Goal: Information Seeking & Learning: Learn about a topic

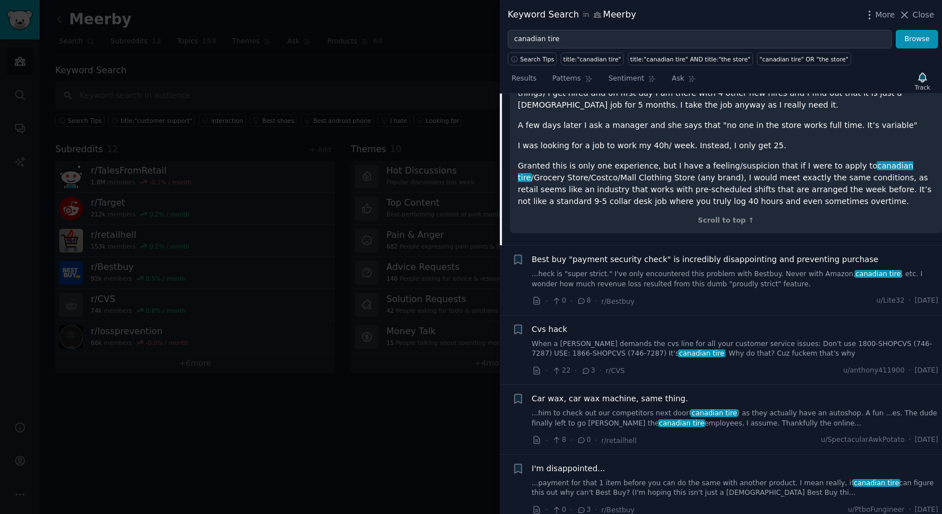
scroll to position [1173, 0]
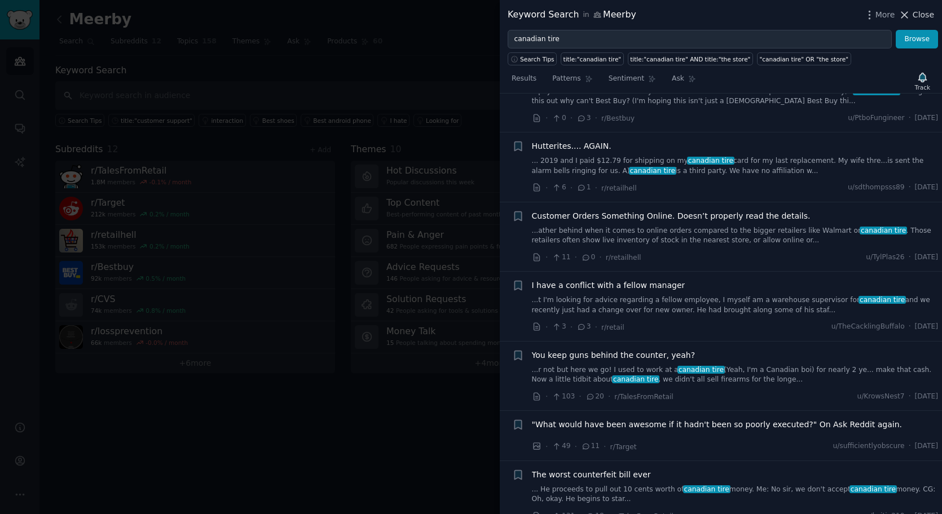
click at [915, 14] on span "Close" at bounding box center [923, 15] width 21 height 12
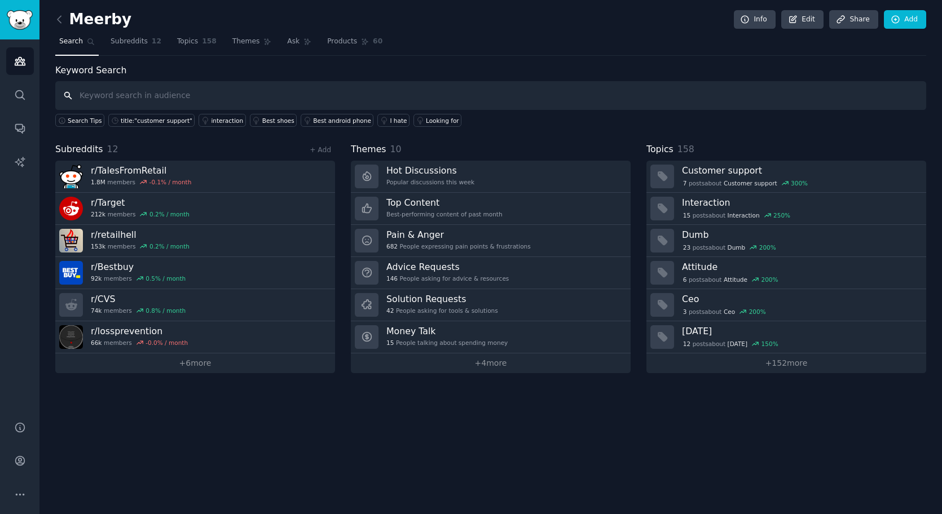
type input "c"
type input "call buttons"
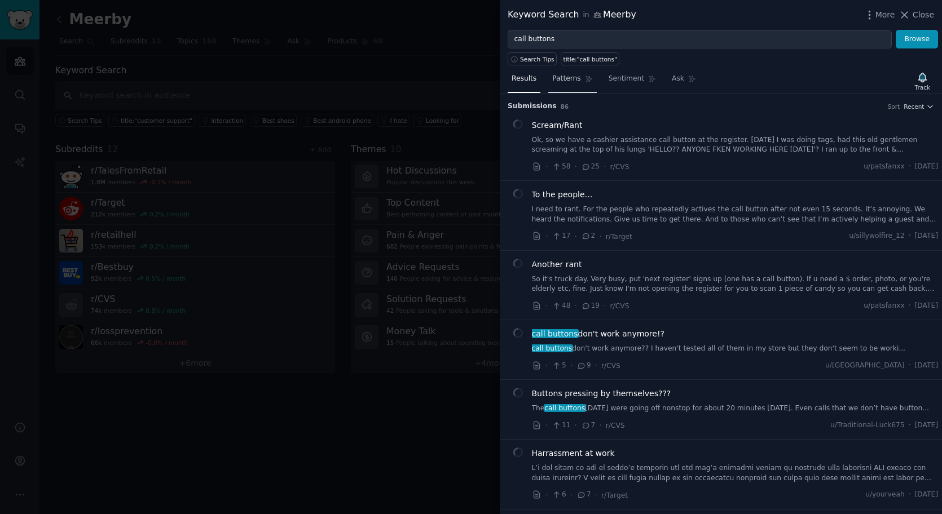
click at [553, 86] on link "Patterns" at bounding box center [572, 81] width 48 height 23
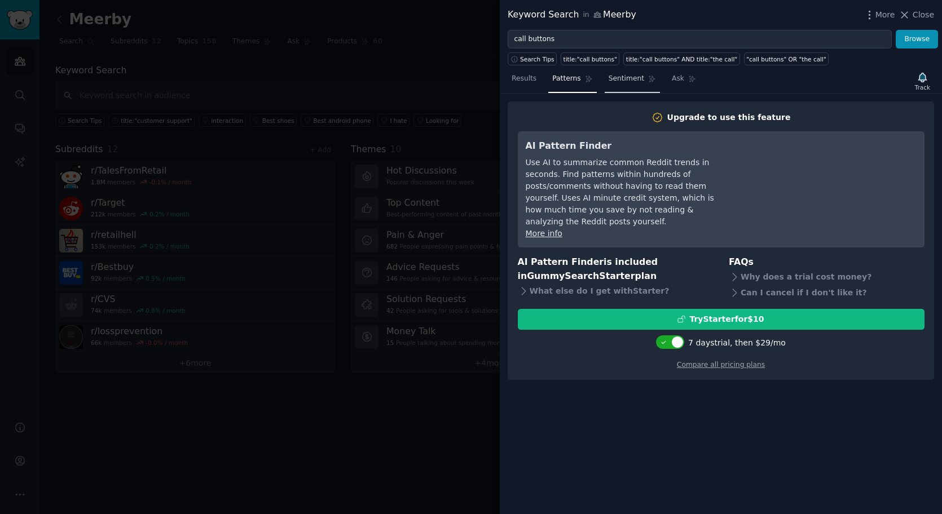
click at [621, 78] on span "Sentiment" at bounding box center [627, 79] width 36 height 10
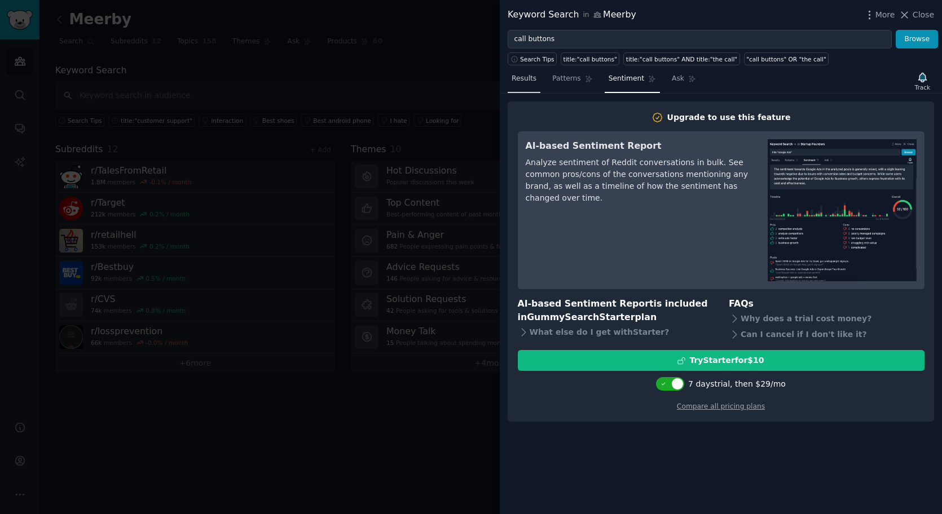
click at [531, 80] on span "Results" at bounding box center [524, 79] width 25 height 10
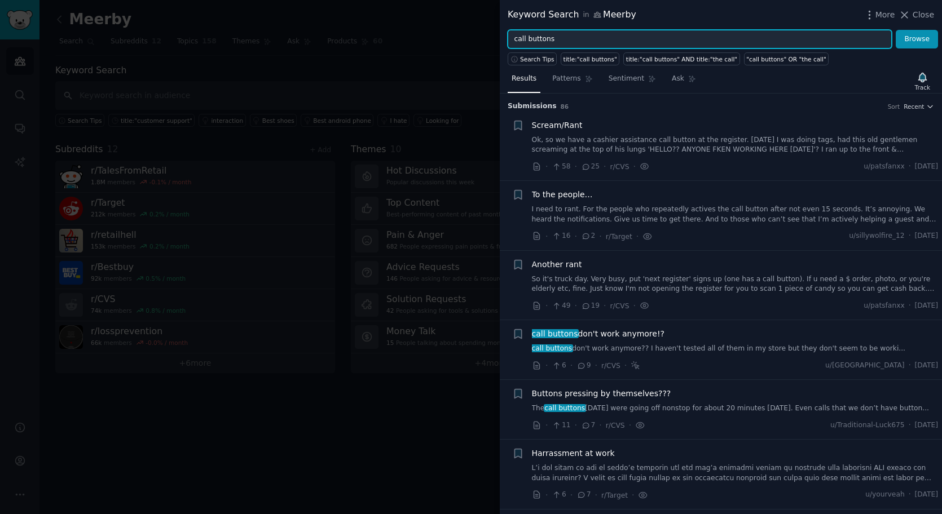
click at [525, 36] on input "call buttons" at bounding box center [700, 39] width 384 height 19
type input "n"
click at [896, 30] on button "Browse" at bounding box center [917, 39] width 42 height 19
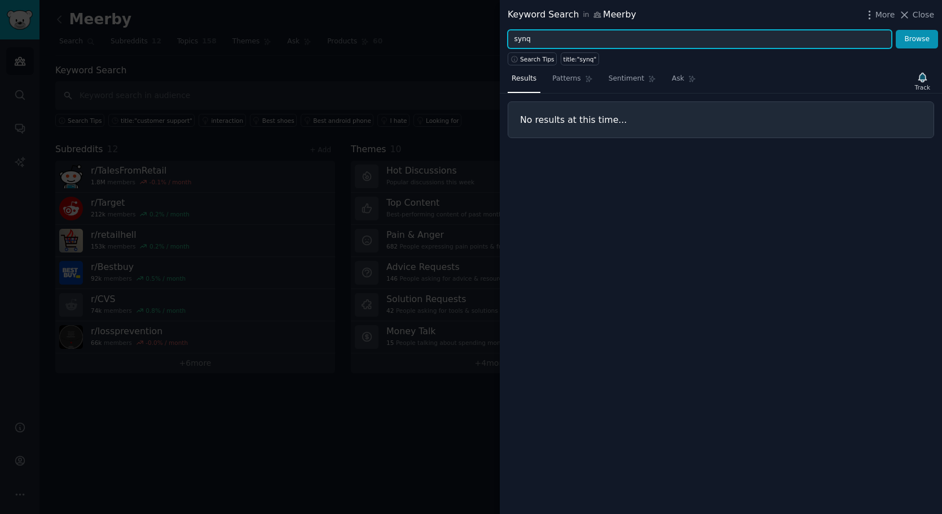
click at [559, 40] on input "synq" at bounding box center [700, 39] width 384 height 19
type input "indyme"
click at [896, 30] on button "Browse" at bounding box center [917, 39] width 42 height 19
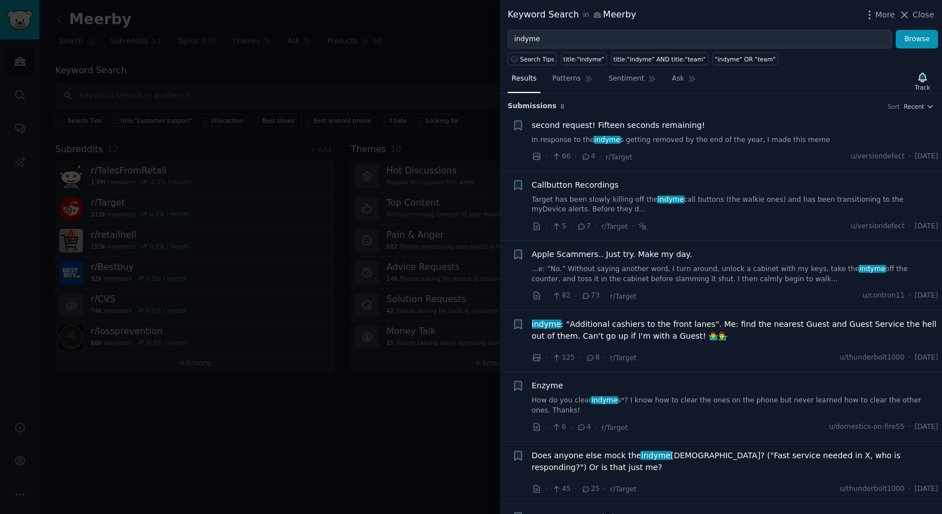
click at [674, 139] on link "In response to the indyme s getting removed by the end of the year, I made this…" at bounding box center [735, 140] width 407 height 10
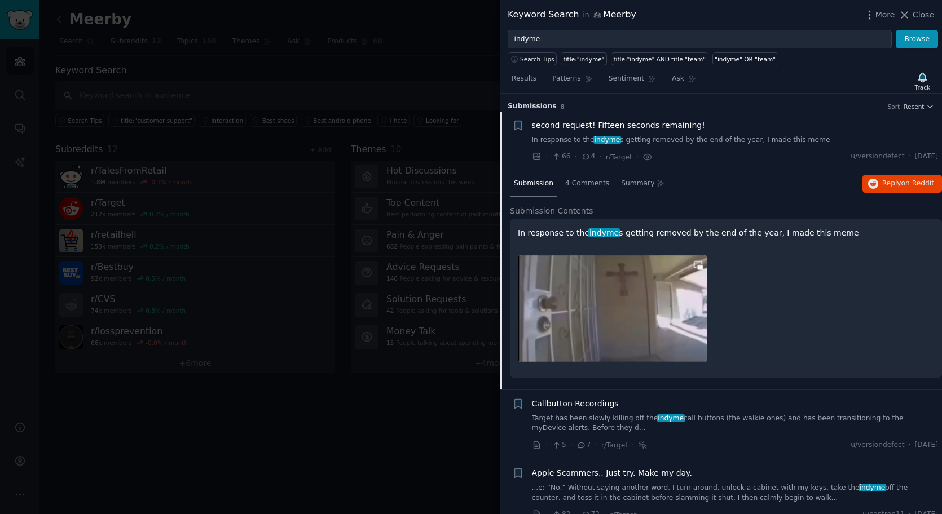
scroll to position [17, 0]
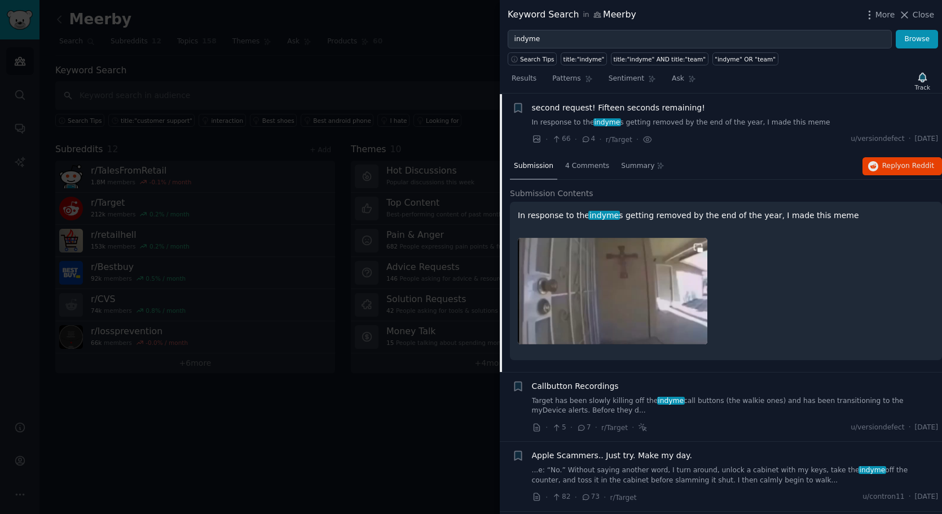
click at [649, 289] on img at bounding box center [613, 291] width 190 height 107
click at [870, 166] on icon "button" at bounding box center [873, 166] width 10 height 10
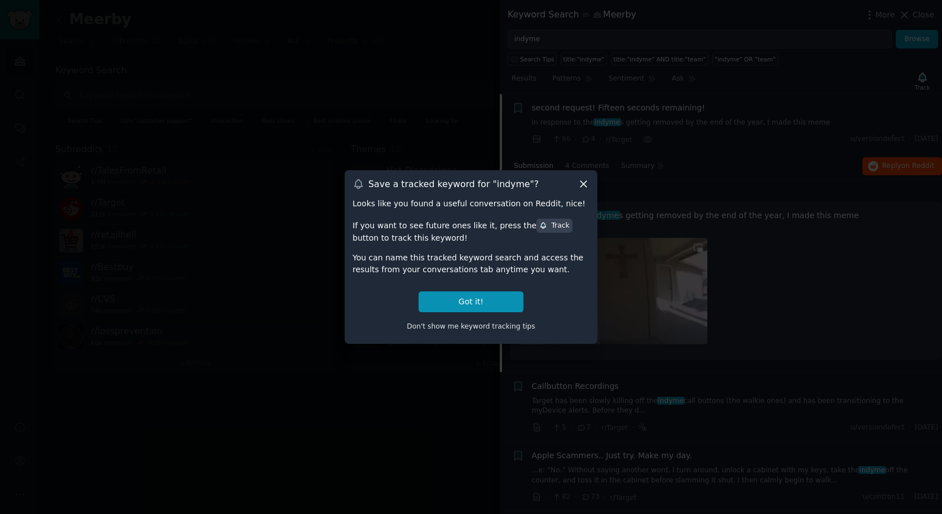
click at [579, 191] on div "Save a tracked keyword for " indyme "? Looks like you found a useful conversati…" at bounding box center [471, 256] width 253 height 173
click at [583, 184] on icon at bounding box center [583, 185] width 6 height 6
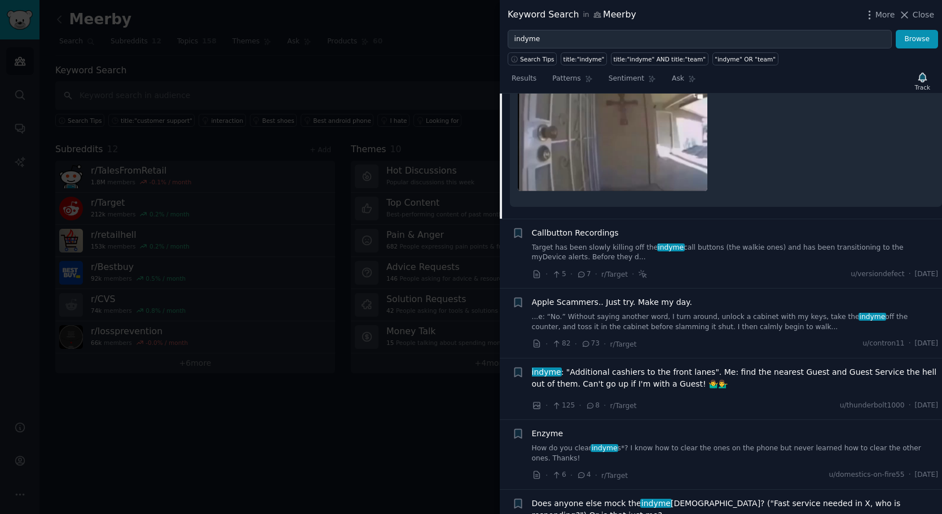
scroll to position [181, 0]
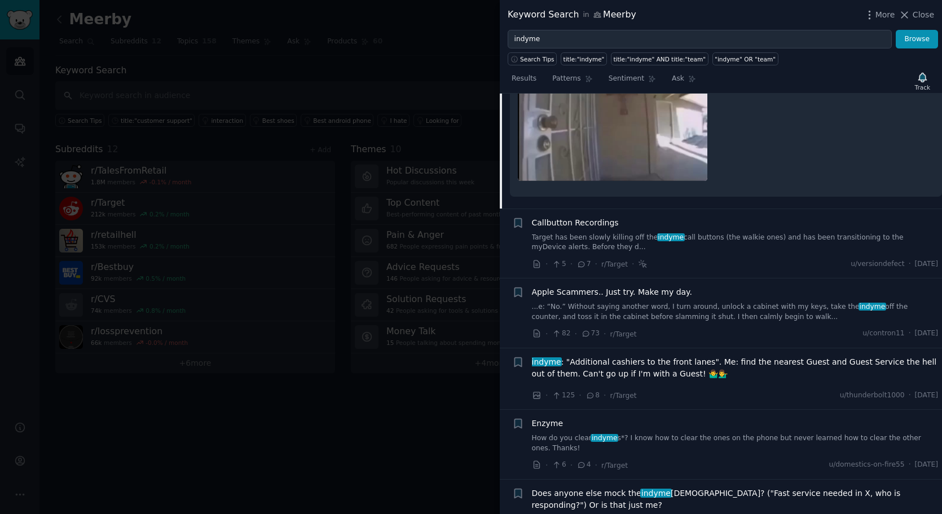
click at [602, 374] on span "indyme : "Additional cashiers to the front lanes". Me: find the nearest Guest a…" at bounding box center [735, 369] width 407 height 24
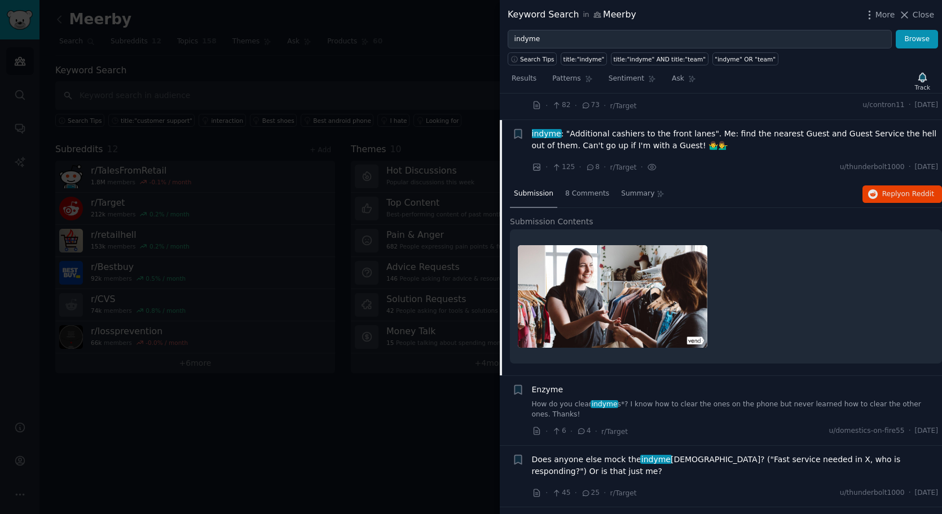
scroll to position [181, 0]
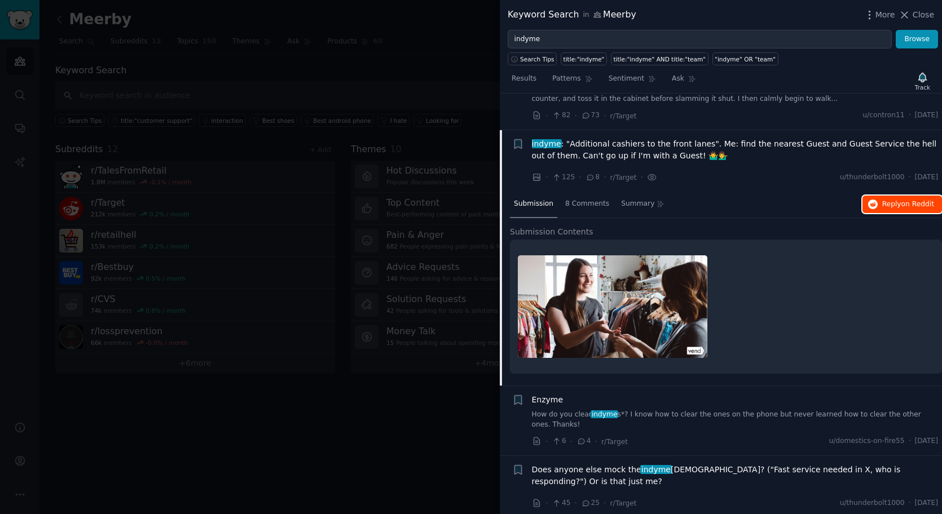
click at [910, 200] on span "on Reddit" at bounding box center [917, 204] width 33 height 8
